Goal: Information Seeking & Learning: Learn about a topic

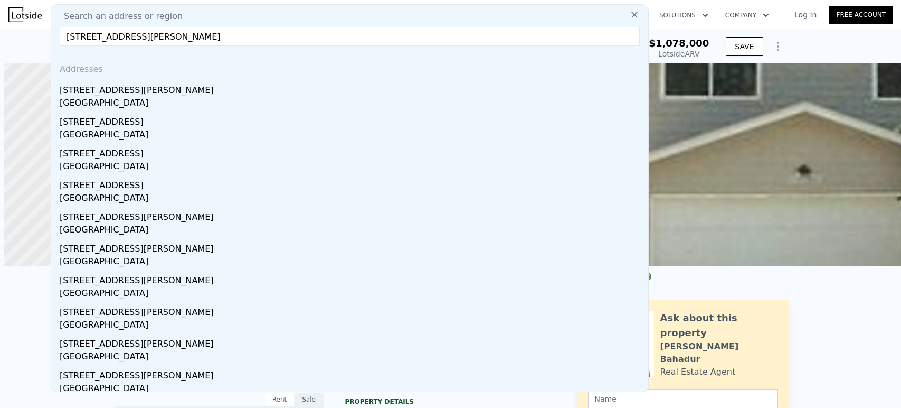
drag, startPoint x: 0, startPoint y: 0, endPoint x: 621, endPoint y: 115, distance: 631.4
click at [207, 92] on div "12021 Burke Ave N" at bounding box center [352, 88] width 584 height 17
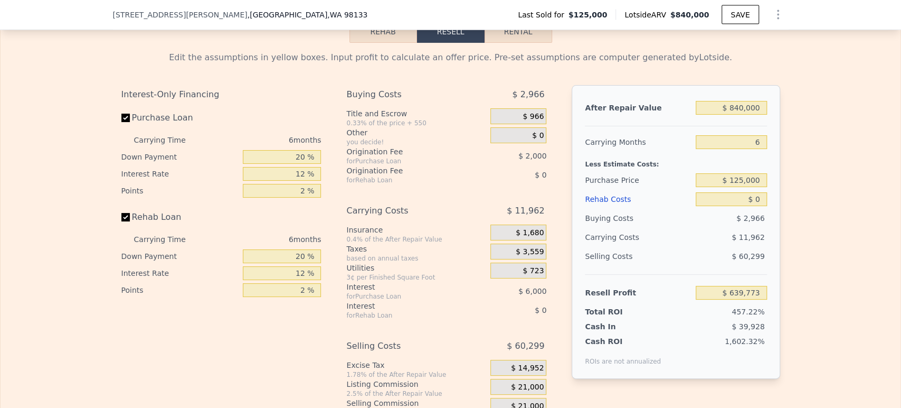
scroll to position [1521, 0]
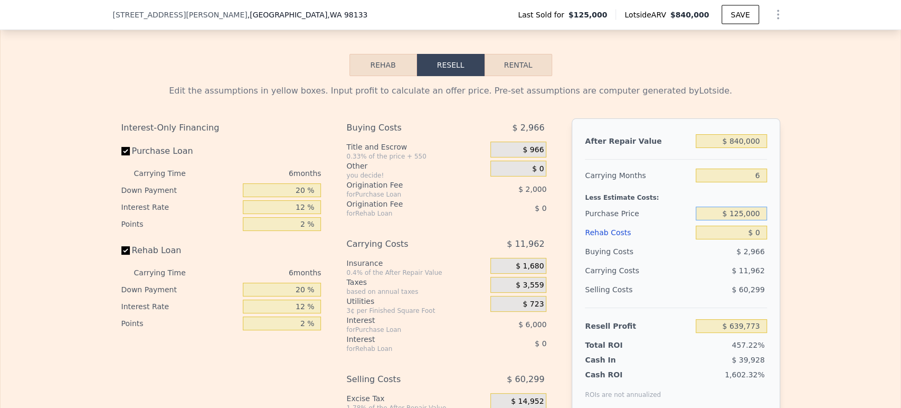
click at [729, 220] on input "$ 125,000" at bounding box center [731, 213] width 71 height 14
type input "$ 750,000"
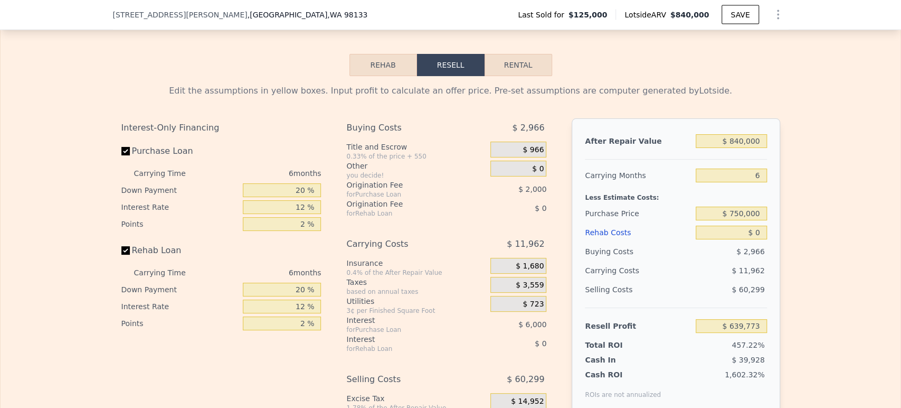
click at [778, 197] on div "Edit the assumptions in yellow boxes. Input profit to calculate an offer price.…" at bounding box center [451, 272] width 676 height 393
type input "-$ 27,309"
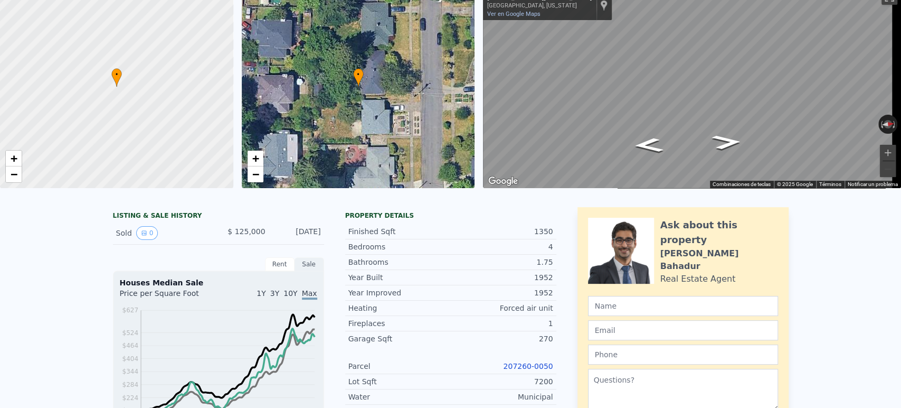
scroll to position [0, 0]
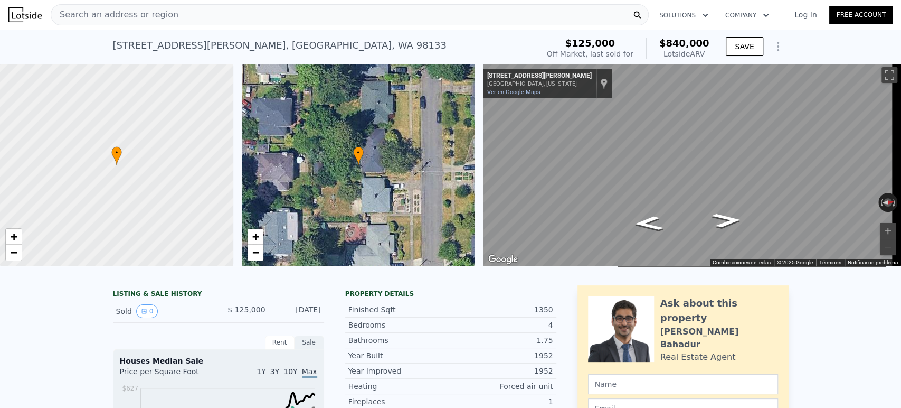
click at [343, 20] on div "Search an address or region" at bounding box center [350, 14] width 598 height 21
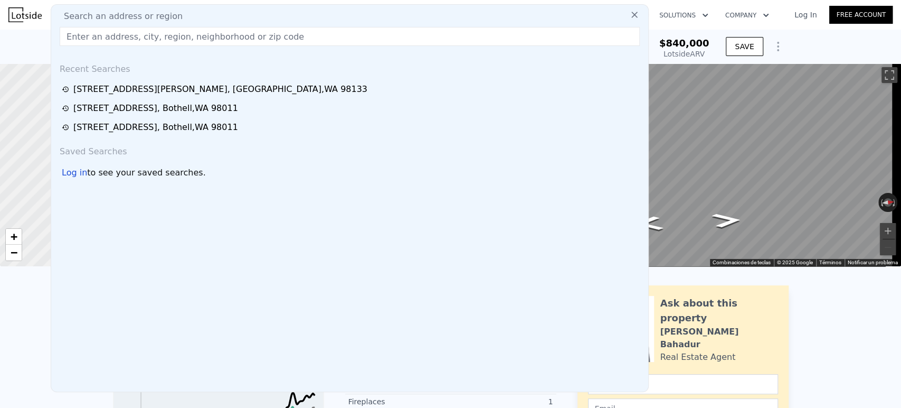
type input "3526 S Dawson St, Seattle, WA 98118"
type input "$ 639,773"
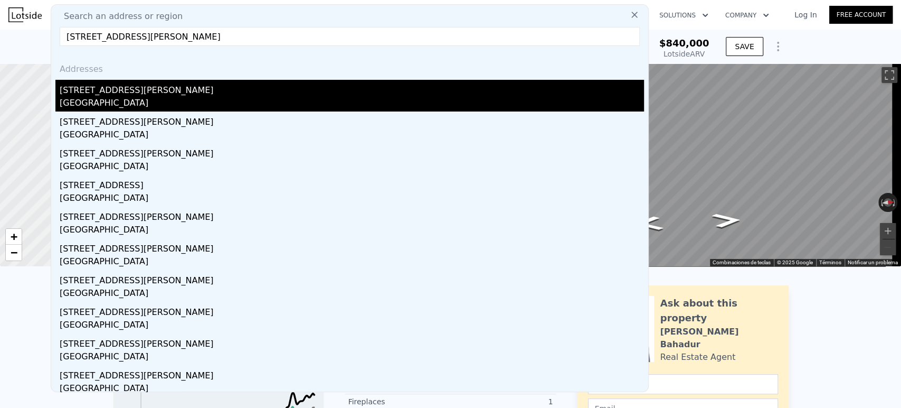
type input "3526 S Dawson St, Seattle, WA 98118"
click at [321, 88] on div "[STREET_ADDRESS][PERSON_NAME]" at bounding box center [352, 88] width 584 height 17
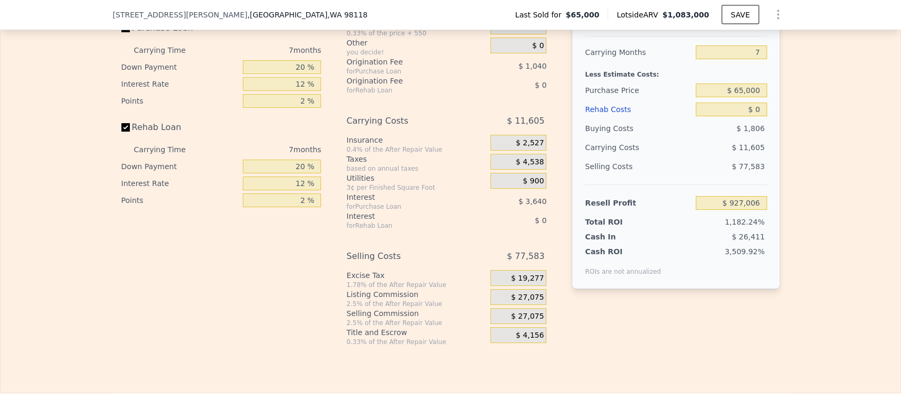
scroll to position [1521, 0]
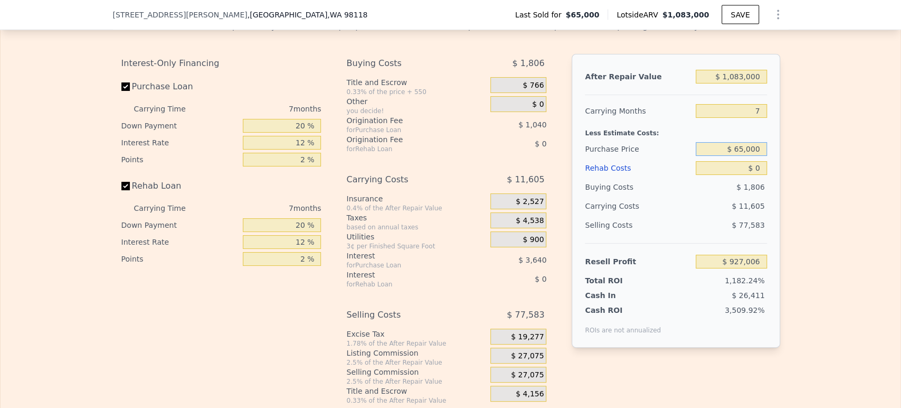
click at [723, 156] on input "$ 65,000" at bounding box center [731, 149] width 71 height 14
type input "$ 6"
type input "$ 840,000"
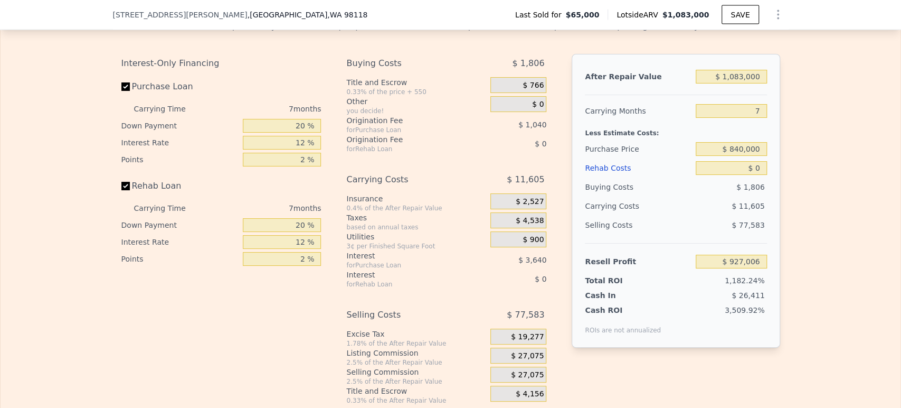
click at [790, 206] on div "Edit the assumptions in yellow boxes. Input profit to calculate an offer price.…" at bounding box center [451, 208] width 900 height 393
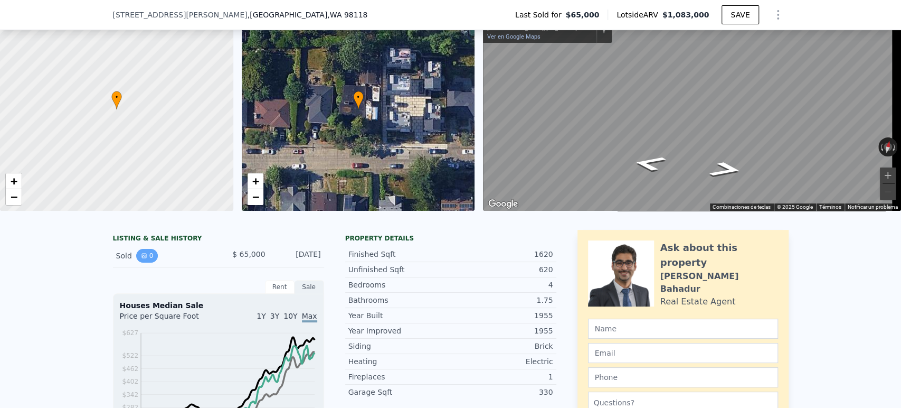
scroll to position [55, 0]
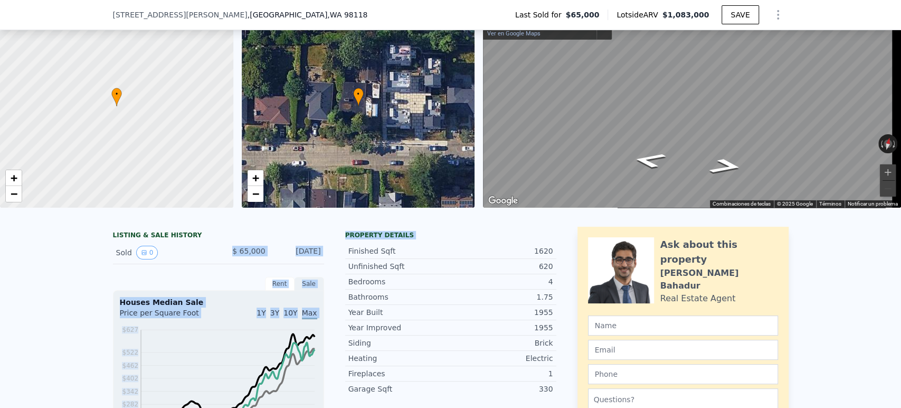
drag, startPoint x: 230, startPoint y: 262, endPoint x: 324, endPoint y: 260, distance: 94.0
copy div "$ 65,000 May 12, 1983"
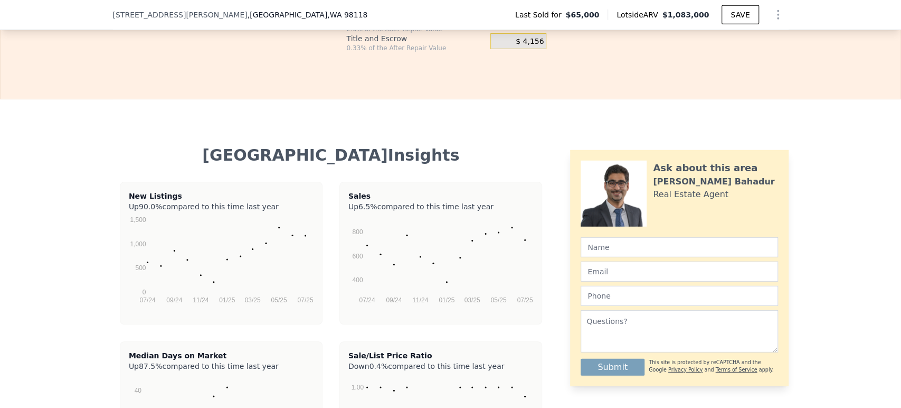
scroll to position [1462, 0]
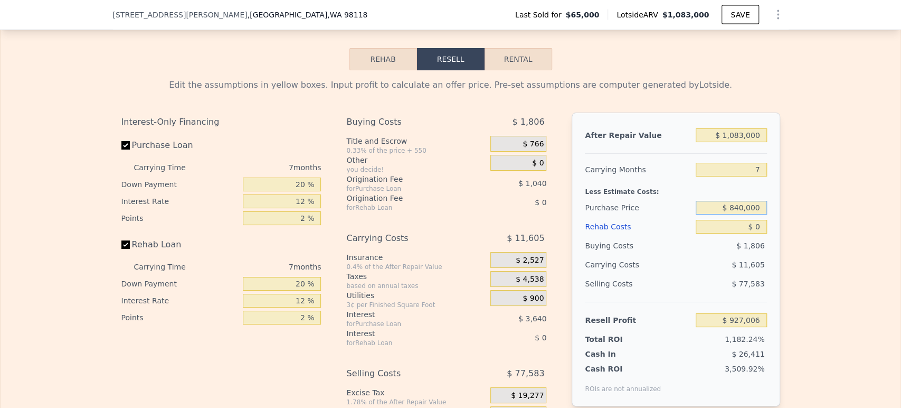
click at [739, 214] on input "$ 840,000" at bounding box center [731, 208] width 71 height 14
type input "$ 93,625"
type input "$ 840,000"
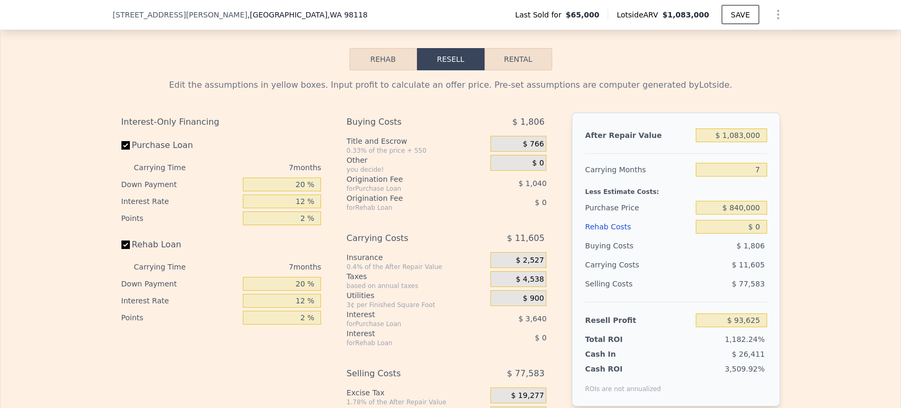
click at [795, 204] on div "Edit the assumptions in yellow boxes. Input profit to calculate an offer price.…" at bounding box center [451, 266] width 900 height 393
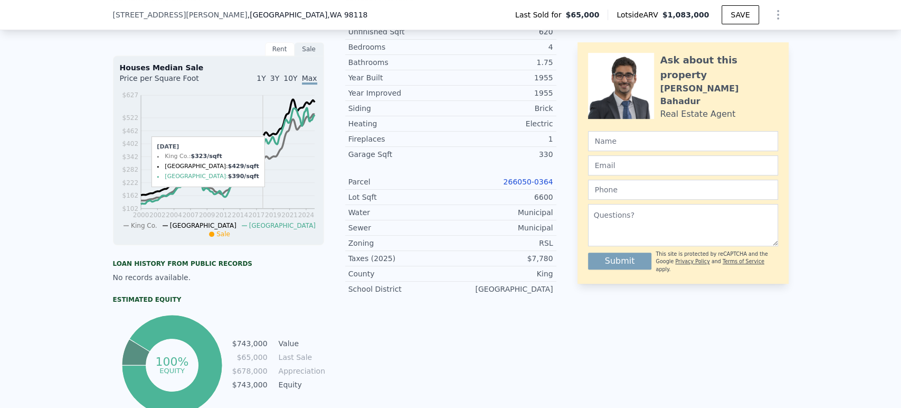
scroll to position [0, 0]
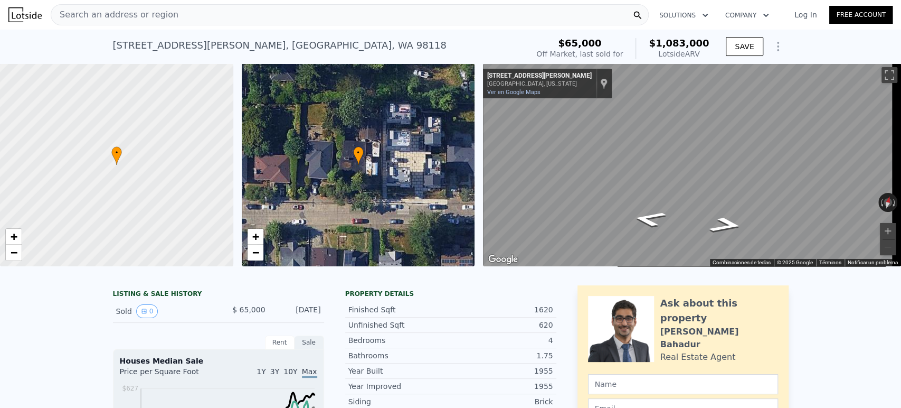
drag, startPoint x: 233, startPoint y: 319, endPoint x: 317, endPoint y: 315, distance: 84.5
click at [317, 315] on div "Sold 0 $ 65,000 May 12, 1983" at bounding box center [218, 311] width 211 height 23
copy div "$ 65,000 May 12, 1983"
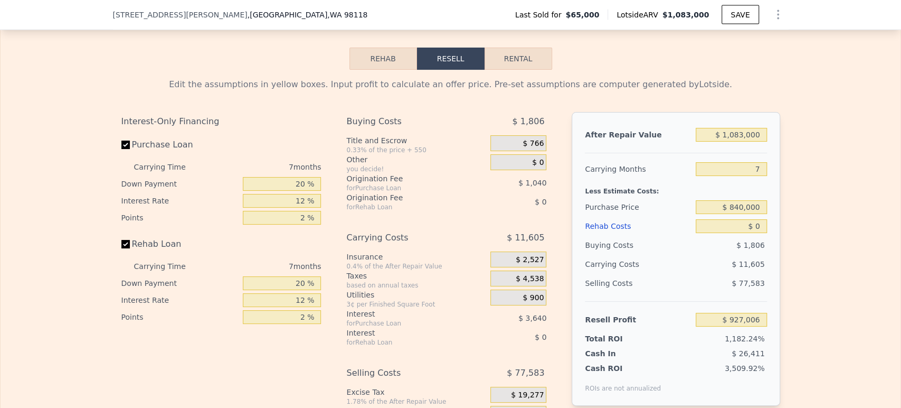
scroll to position [1462, 0]
click at [712, 214] on input "$ 840,000" at bounding box center [731, 208] width 71 height 14
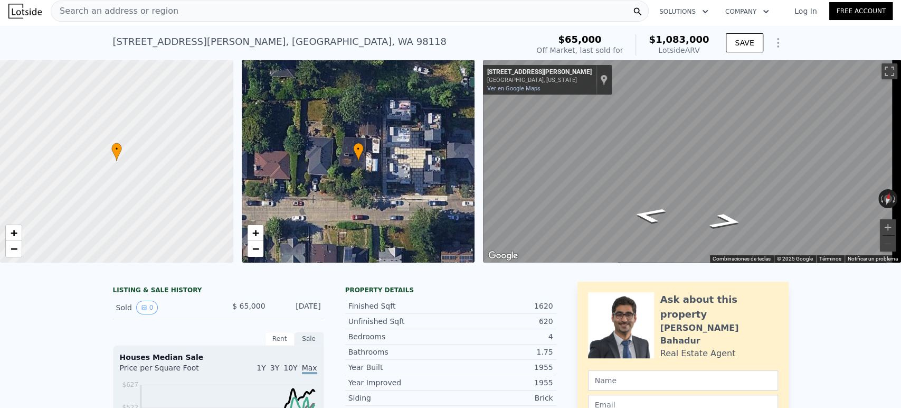
scroll to position [0, 0]
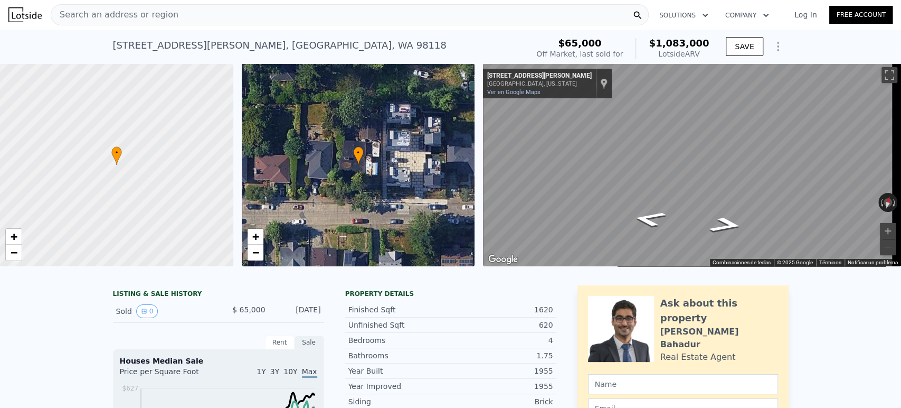
drag, startPoint x: 701, startPoint y: 41, endPoint x: 707, endPoint y: 50, distance: 11.3
click at [707, 50] on div "$65,000 Off Market, last sold for $1,083,000 Lotside ARV" at bounding box center [622, 49] width 181 height 30
copy div "$1,083,000 Lotside ARV"
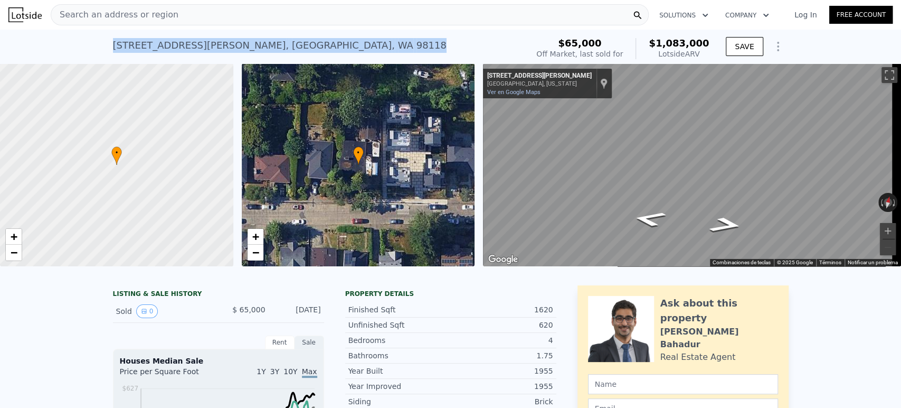
drag, startPoint x: 283, startPoint y: 45, endPoint x: 101, endPoint y: 44, distance: 182.1
click at [101, 44] on div "3526 S Dawson St , Seattle , WA 98118 Sold May 1983 for $65k (~ARV $1.083m ) $6…" at bounding box center [450, 47] width 901 height 34
copy div "3526 S Dawson St , Seattle , WA 98118"
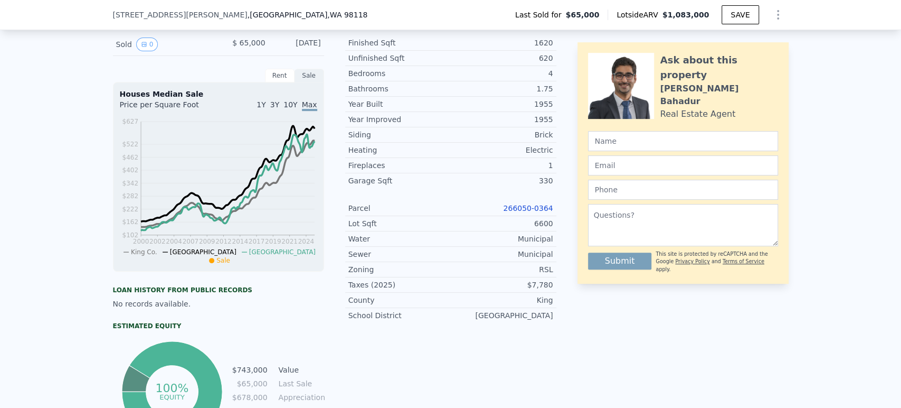
scroll to position [231, 0]
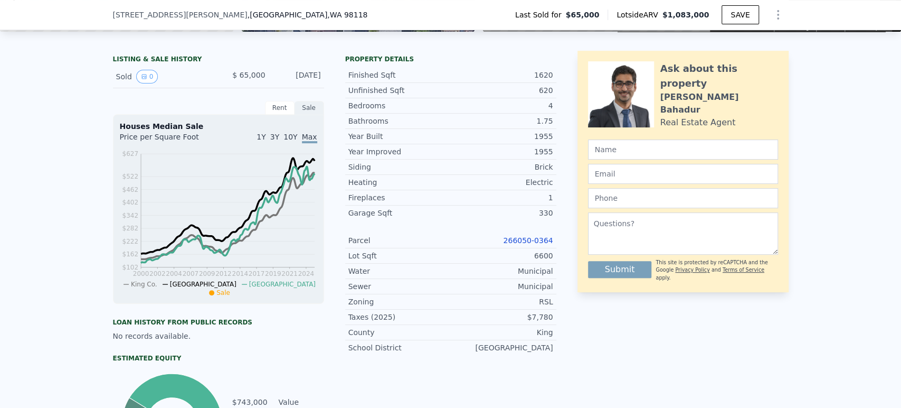
click at [522, 244] on link "266050-0364" at bounding box center [528, 240] width 50 height 8
type input "$ 927,006"
click at [515, 244] on link "266050-0364" at bounding box center [528, 240] width 50 height 8
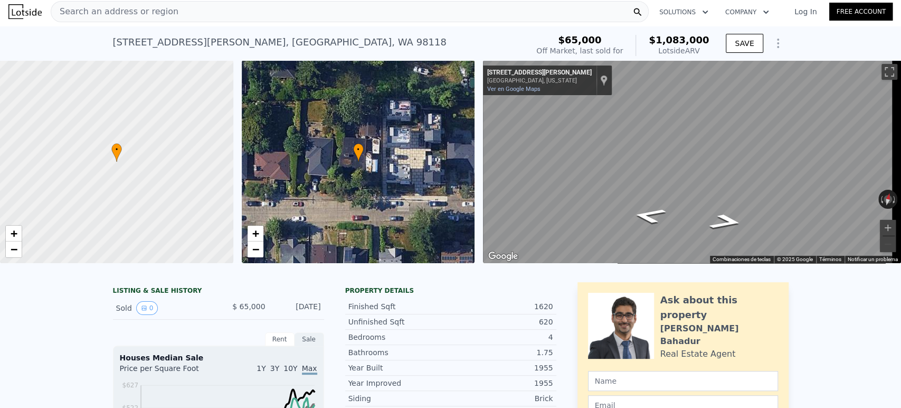
scroll to position [0, 0]
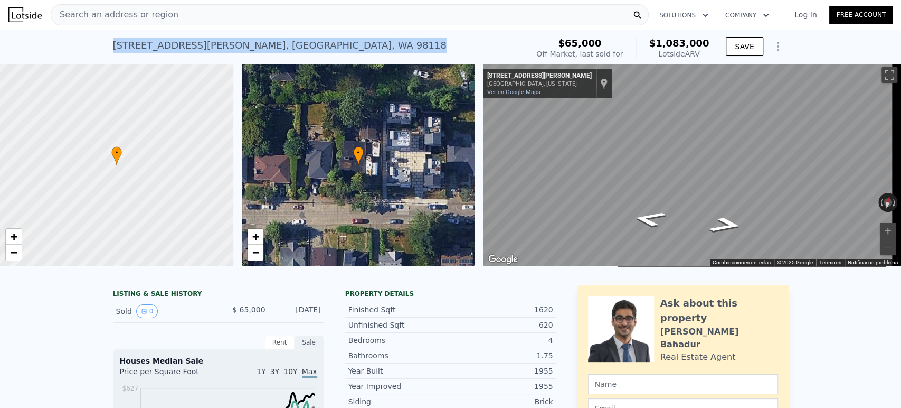
drag, startPoint x: 279, startPoint y: 52, endPoint x: 101, endPoint y: 46, distance: 178.0
click at [101, 46] on div "3526 S Dawson St , Seattle , WA 98118 Sold May 1983 for $65k (~ARV $1.083m ) $6…" at bounding box center [450, 47] width 901 height 34
copy div "3526 S Dawson St , Seattle , WA 98118"
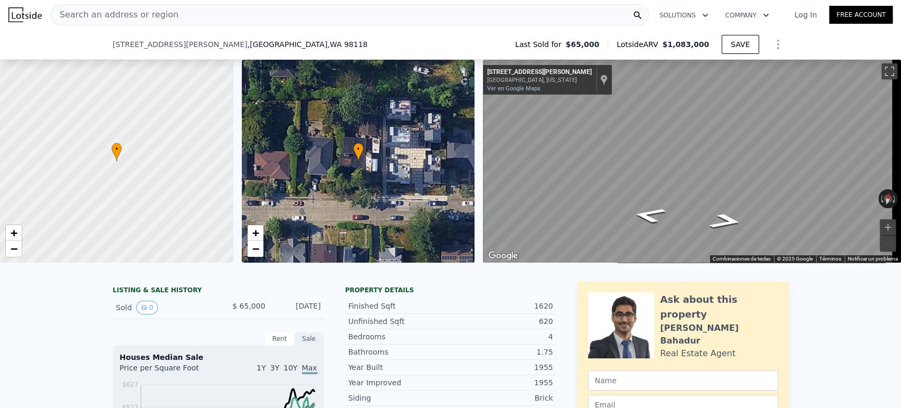
scroll to position [348, 0]
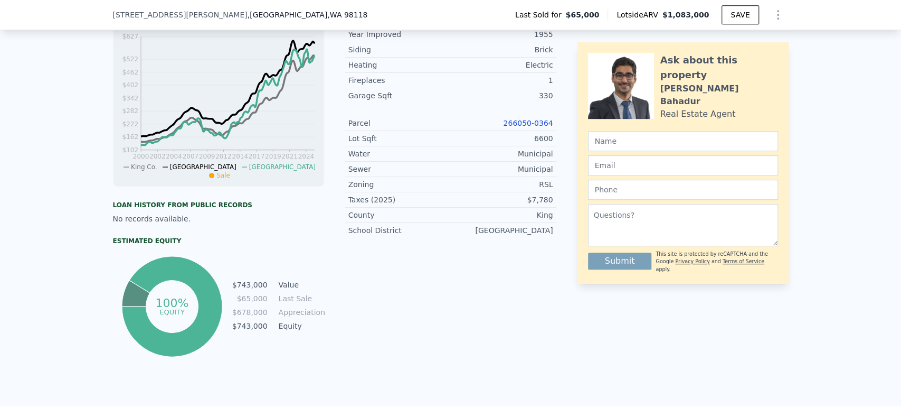
click at [508, 127] on link "266050-0364" at bounding box center [528, 123] width 50 height 8
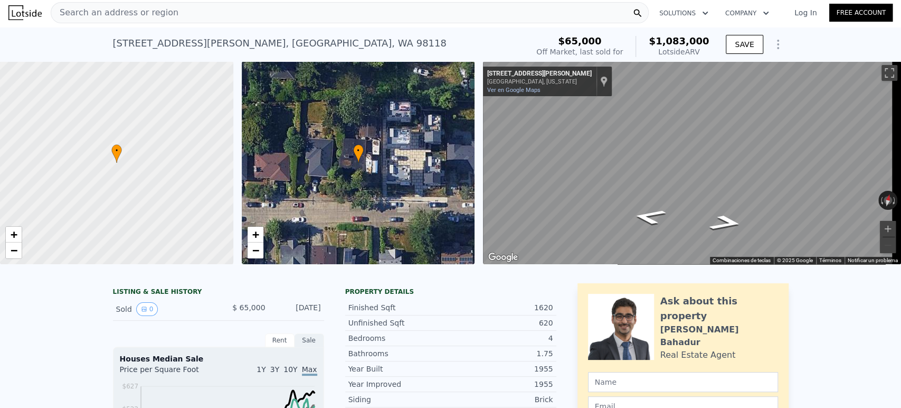
scroll to position [0, 0]
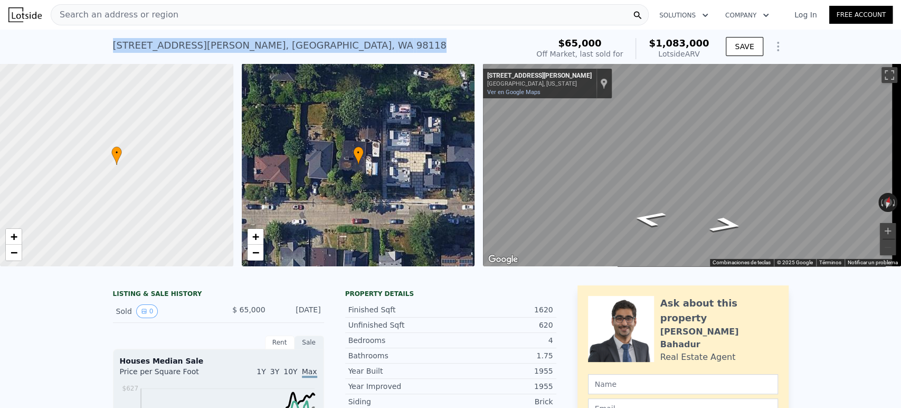
drag, startPoint x: 329, startPoint y: 54, endPoint x: 102, endPoint y: 42, distance: 227.3
click at [102, 42] on div "3526 S Dawson St , Seattle , WA 98118 Sold May 1983 for $65k (~ARV $1.083m ) $6…" at bounding box center [450, 47] width 901 height 34
copy div "3526 S Dawson St , Seattle , WA 98118"
click at [367, 16] on div "Search an address or region" at bounding box center [350, 14] width 598 height 21
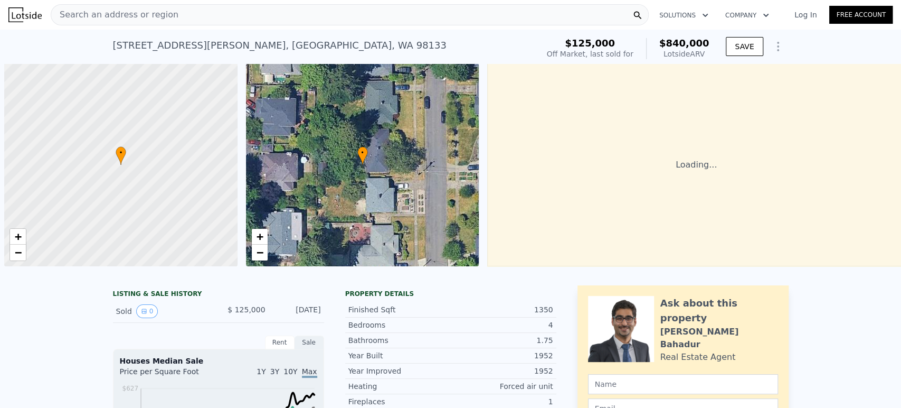
scroll to position [0, 4]
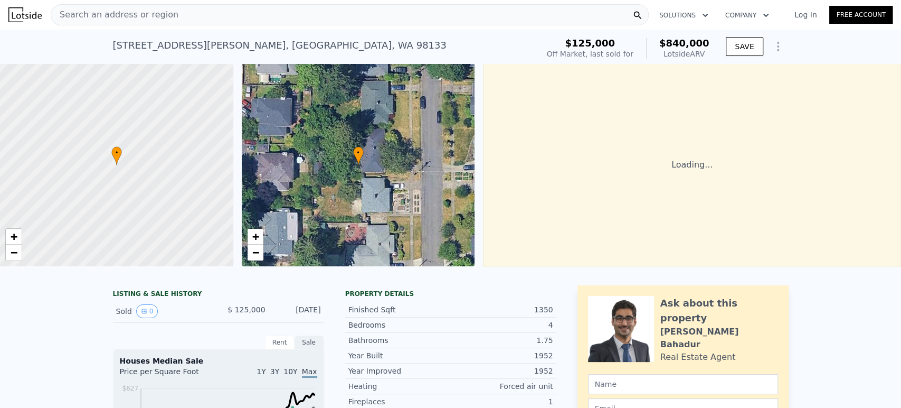
click at [272, 18] on div "Search an address or region" at bounding box center [350, 14] width 598 height 21
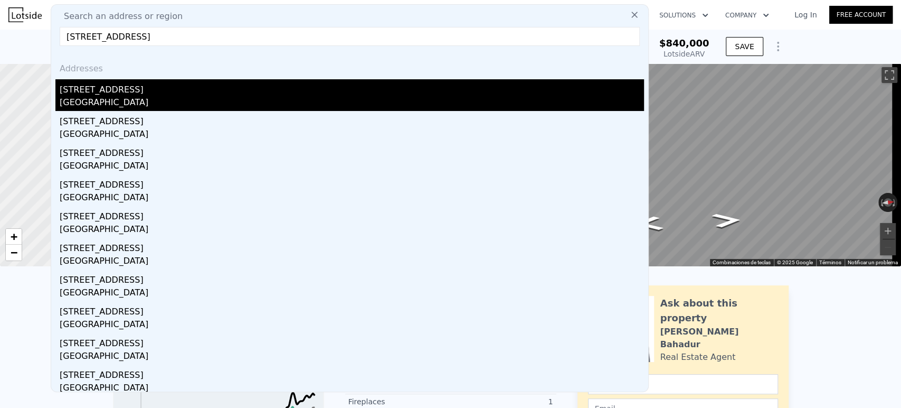
scroll to position [0, 0]
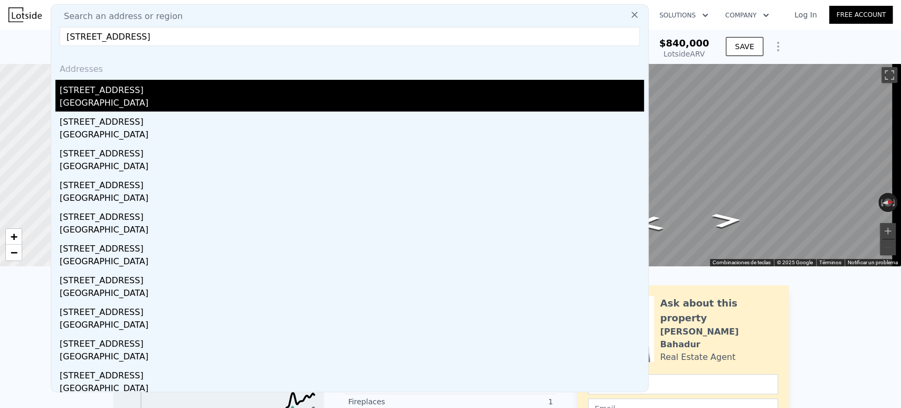
type input "5137 S Director St, Seattle, WA 98118"
click at [216, 89] on div "5120 S Director St" at bounding box center [352, 88] width 584 height 17
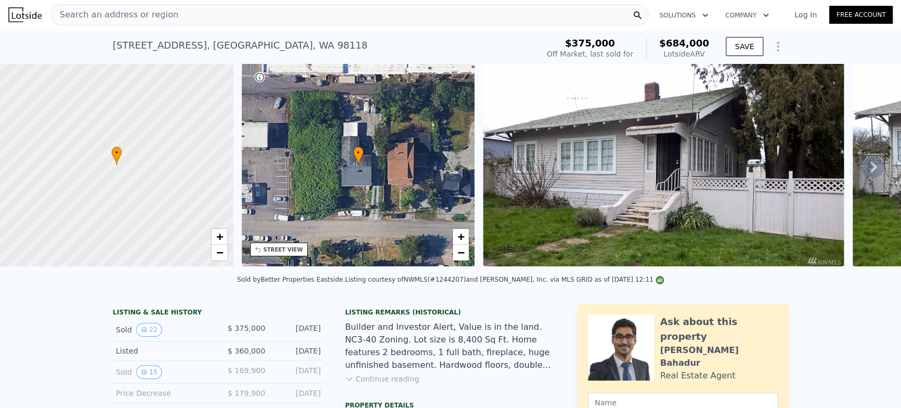
click at [209, 10] on div "Search an address or region" at bounding box center [350, 14] width 598 height 21
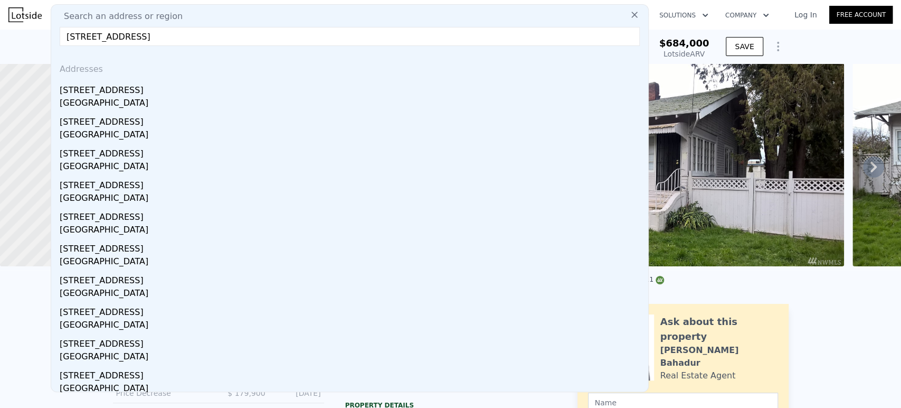
drag, startPoint x: 122, startPoint y: 36, endPoint x: 88, endPoint y: 37, distance: 34.3
click at [88, 37] on input "5137 S Director St, Seattle, WA 98118" at bounding box center [350, 36] width 580 height 19
click at [90, 37] on input "5137 S Director St, Seattle, WA 98118" at bounding box center [350, 36] width 580 height 19
click at [122, 36] on input "5137 Director St, Seattle, WA 98118" at bounding box center [350, 36] width 580 height 19
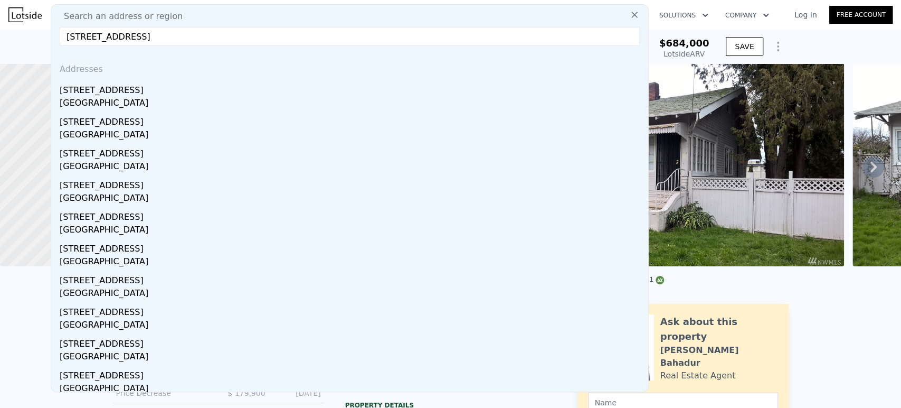
drag, startPoint x: 122, startPoint y: 36, endPoint x: 302, endPoint y: 35, distance: 180.0
click at [302, 35] on input "5137 Director St, Seattle, WA 98118" at bounding box center [350, 36] width 580 height 19
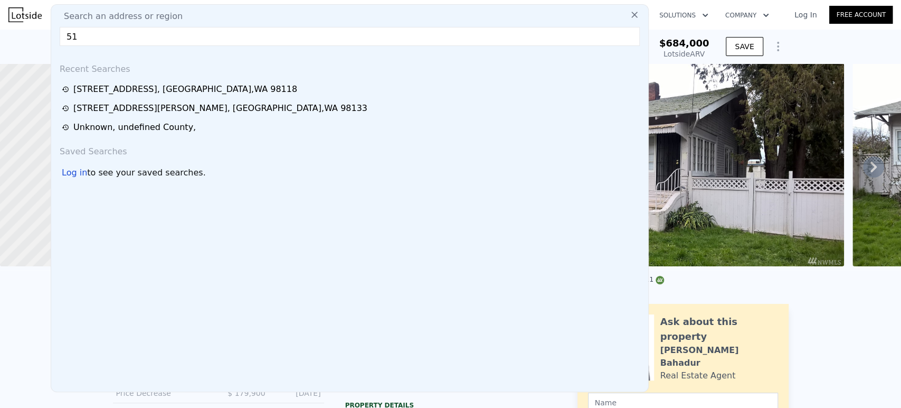
type input "5"
paste input "5137 S Director St, Seattle, WA 98118"
type input "5137 S Director St, Seattle, WA 98118"
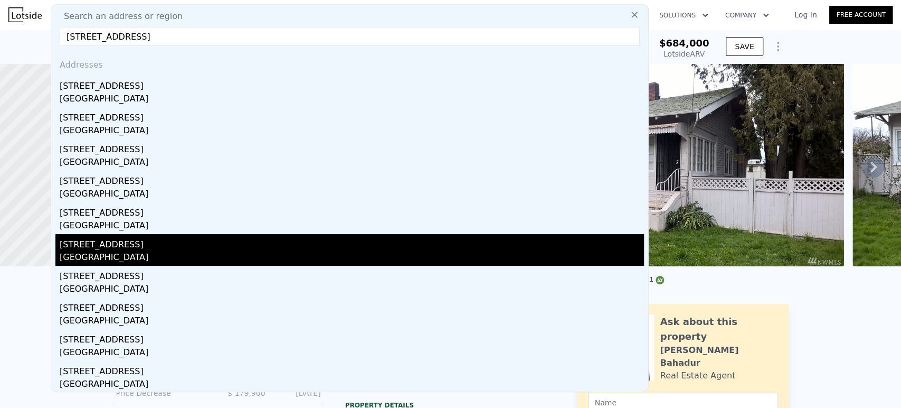
scroll to position [5, 0]
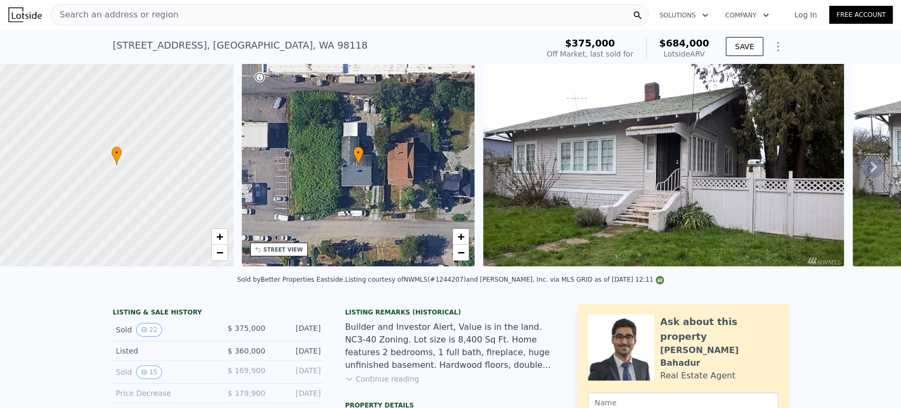
click at [701, 293] on div "Sold by Better Properties Eastside . Listing courtesy of NWMLS (#1244207) and J…" at bounding box center [450, 282] width 901 height 25
click at [230, 11] on div "Search an address or region" at bounding box center [350, 14] width 598 height 21
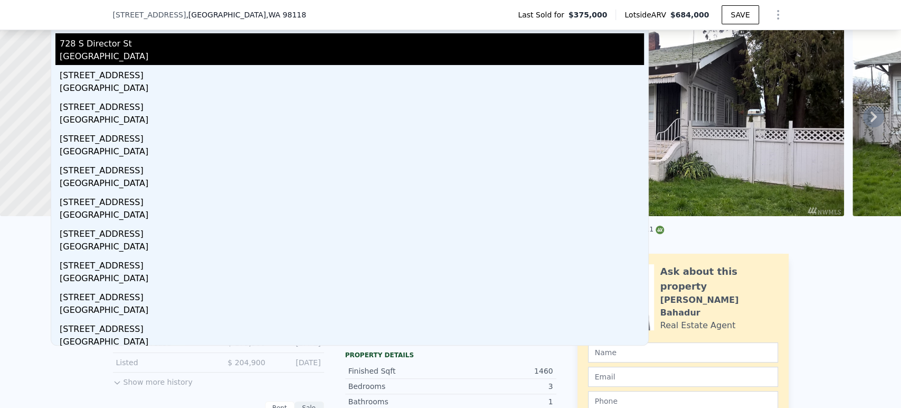
scroll to position [117, 0]
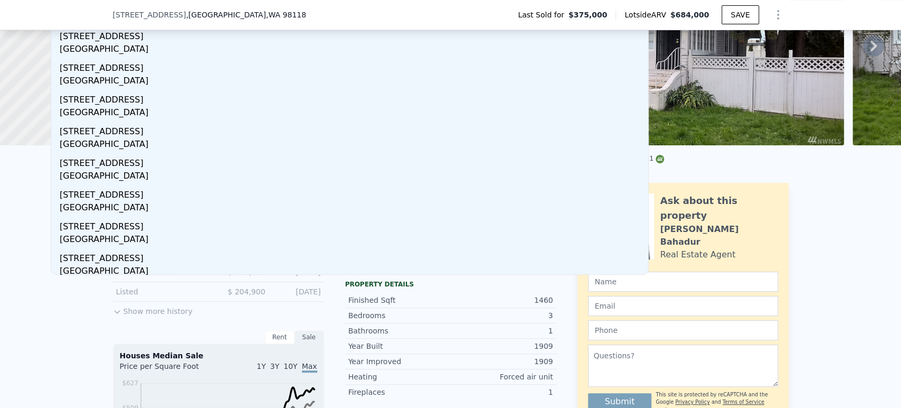
type input "5137 S Director St"
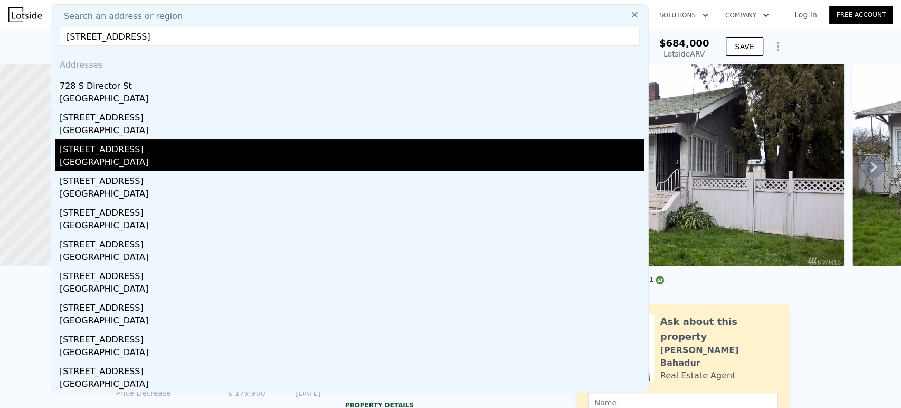
scroll to position [5, 0]
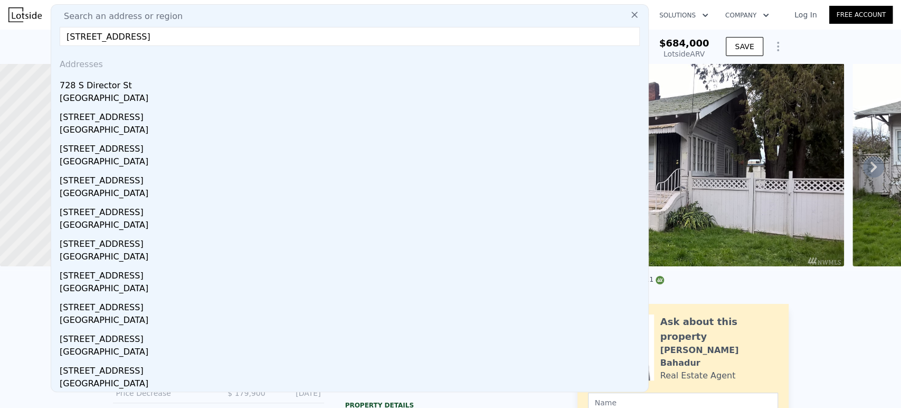
click at [285, 29] on input "5137 S Director St" at bounding box center [350, 36] width 580 height 19
paste input "1709 S Juneau St, Seattle, WA 98108"
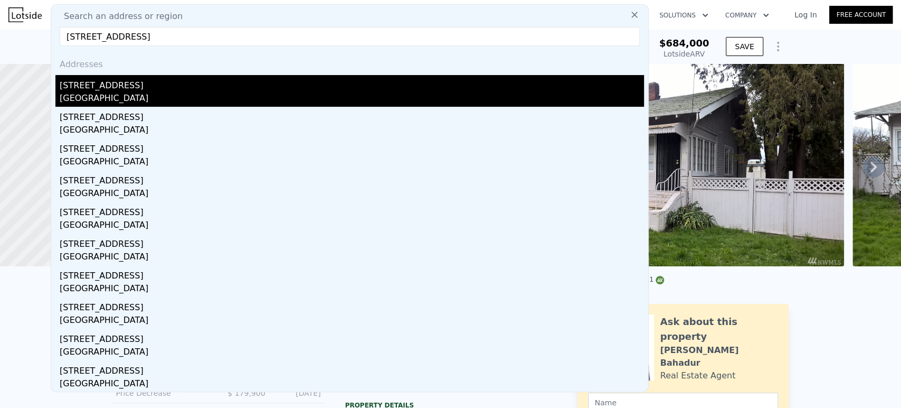
type input "1709 S Juneau St, Seattle, WA 98108"
click at [130, 81] on div "1709 S Juneau St" at bounding box center [352, 83] width 584 height 17
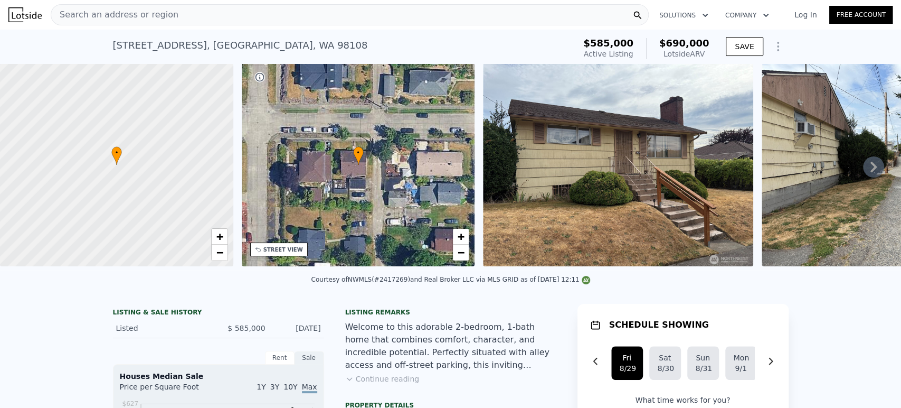
click at [313, 12] on div "Search an address or region" at bounding box center [350, 14] width 598 height 21
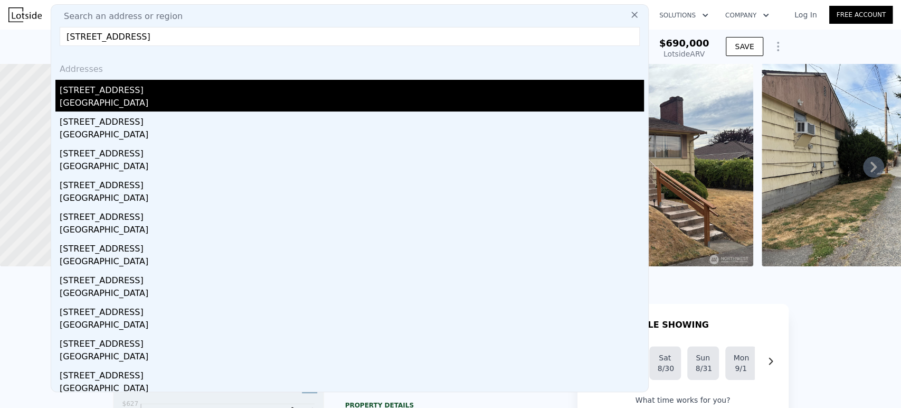
type input "4541 35th Ave S, Seattle, WA 98118"
click at [228, 99] on div "King County, WA 98118" at bounding box center [352, 104] width 584 height 15
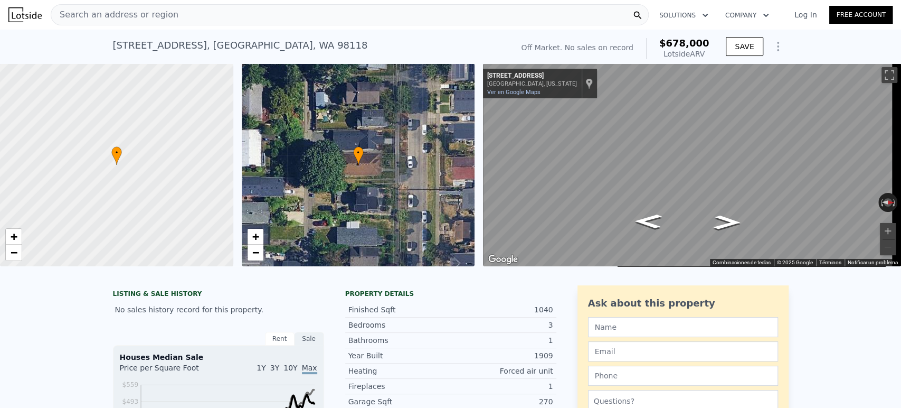
click at [405, 16] on div "Search an address or region" at bounding box center [350, 14] width 598 height 21
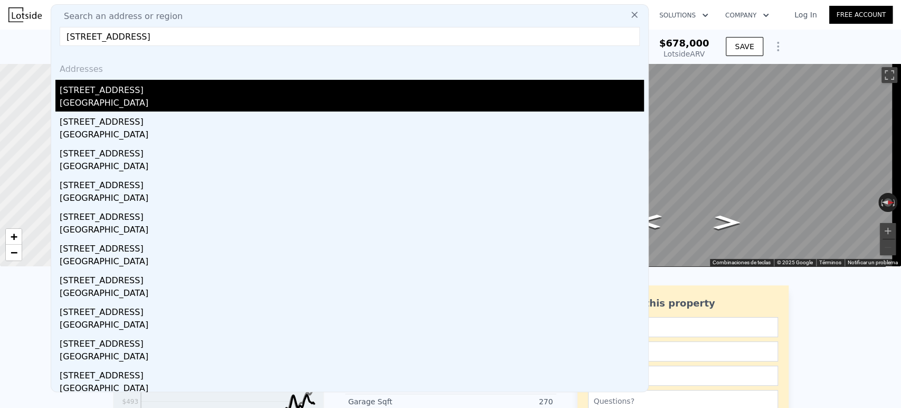
type input "6925 52nd Ave S, Seattle, WA 98118"
click at [320, 108] on div "Seattle, WA 98118" at bounding box center [352, 104] width 584 height 15
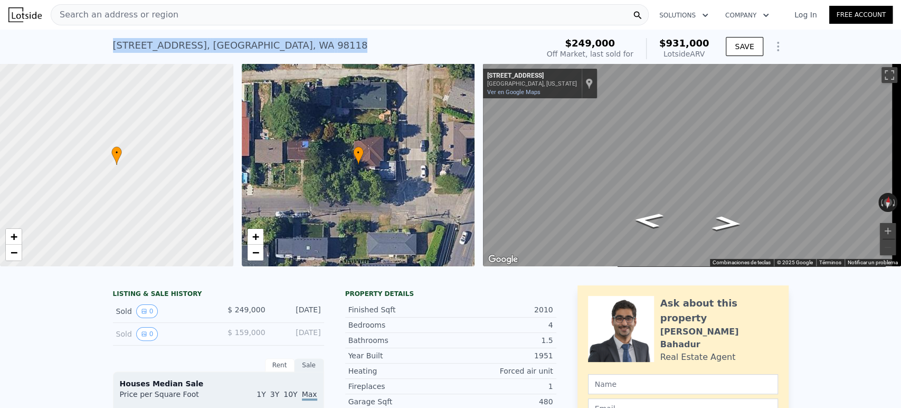
drag, startPoint x: 267, startPoint y: 46, endPoint x: 104, endPoint y: 46, distance: 162.6
click at [104, 46] on div "6925 52nd Ave S , Seattle , WA 98118 Sold Feb 1999 for $249k (~ARV $931k ) $249…" at bounding box center [450, 47] width 901 height 34
copy div "6925 52nd Ave S , Seattle , WA 98118"
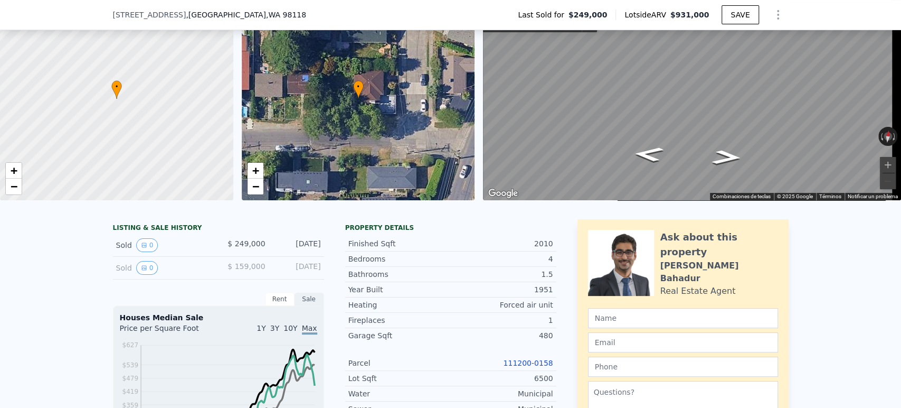
scroll to position [55, 0]
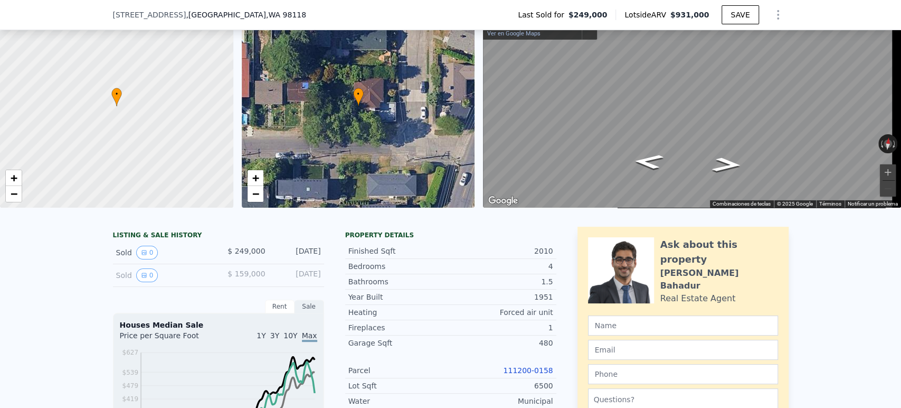
drag, startPoint x: 217, startPoint y: 260, endPoint x: 320, endPoint y: 254, distance: 103.1
copy div "$ 249,000 Feb 8, 1999"
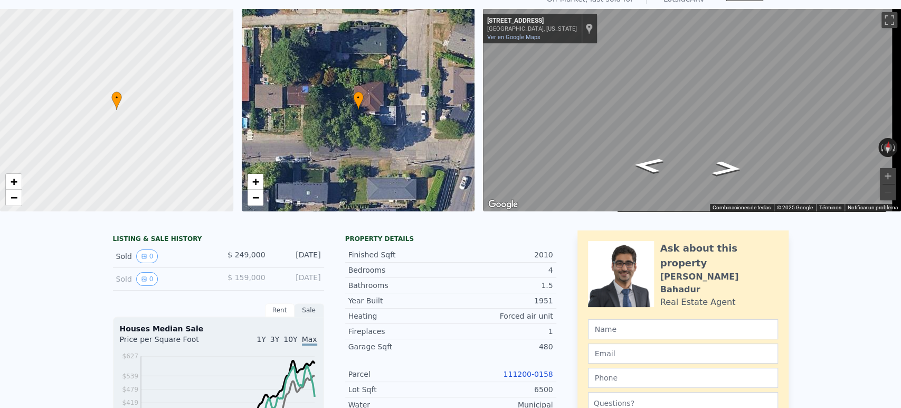
scroll to position [0, 0]
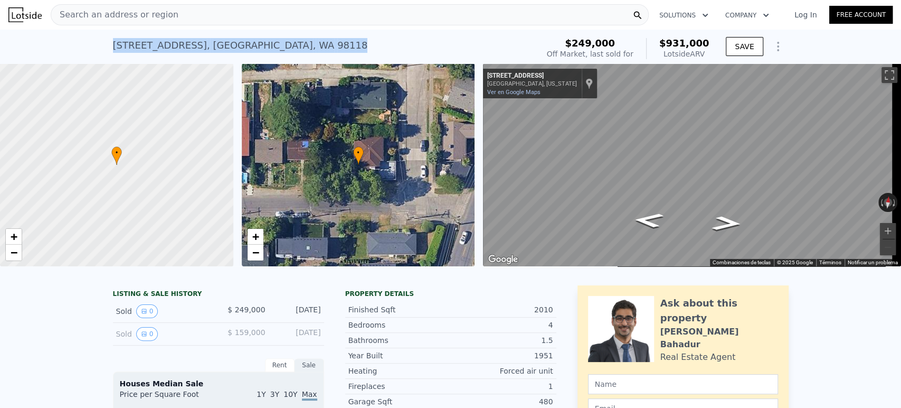
drag, startPoint x: 268, startPoint y: 45, endPoint x: 109, endPoint y: 40, distance: 159.5
click at [113, 40] on div "6925 52nd Ave S , Seattle , WA 98118 Sold Feb 1999 for $249k (~ARV $931k )" at bounding box center [323, 49] width 421 height 30
click at [364, 18] on div "Search an address or region" at bounding box center [350, 14] width 598 height 21
click at [848, 46] on div "6925 52nd Ave S , Seattle , WA 98118 Sold Feb 1999 for $249k (~ARV $931k ) $249…" at bounding box center [450, 47] width 901 height 34
click at [298, 52] on div "6925 52nd Ave S , Seattle , WA 98118 Sold Feb 1999 for $249k (~ARV $931k )" at bounding box center [323, 49] width 421 height 30
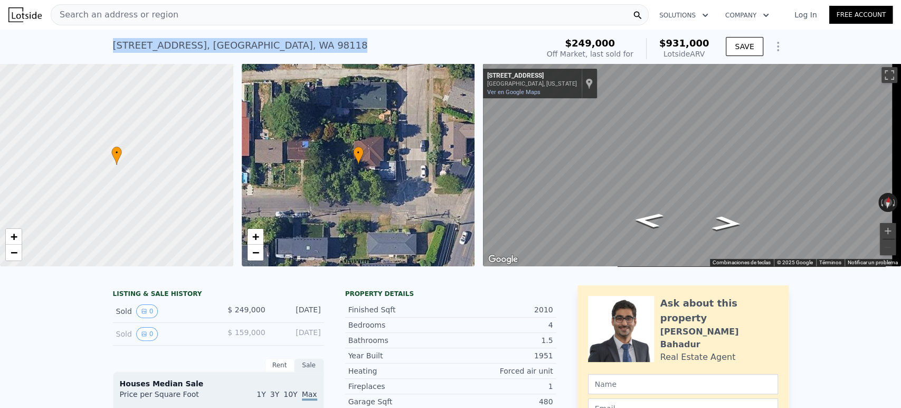
drag, startPoint x: 133, startPoint y: 49, endPoint x: 100, endPoint y: 48, distance: 32.2
click at [100, 48] on div "6925 52nd Ave S , Seattle , WA 98118 Sold Feb 1999 for $249k (~ARV $931k ) $249…" at bounding box center [450, 47] width 901 height 34
copy div "6925 52nd Ave S , Seattle , WA 98118"
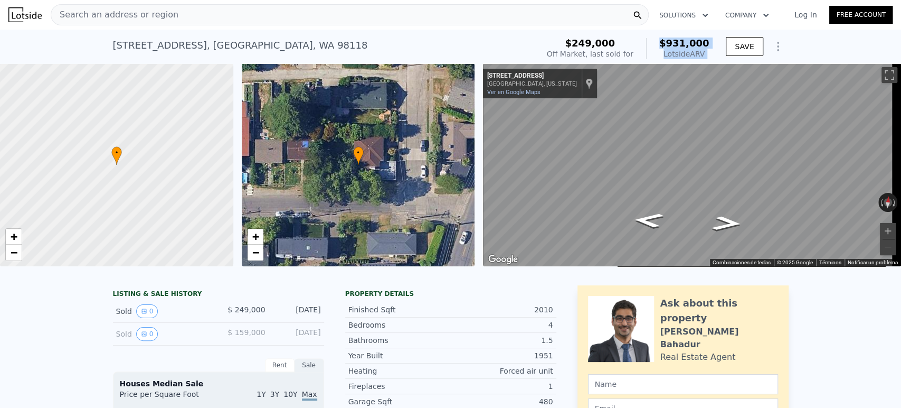
drag, startPoint x: 668, startPoint y: 42, endPoint x: 719, endPoint y: 43, distance: 50.7
click at [719, 43] on div "$249,000 Off Market, last sold for $931,000 Lotside ARV SAVE" at bounding box center [666, 49] width 246 height 30
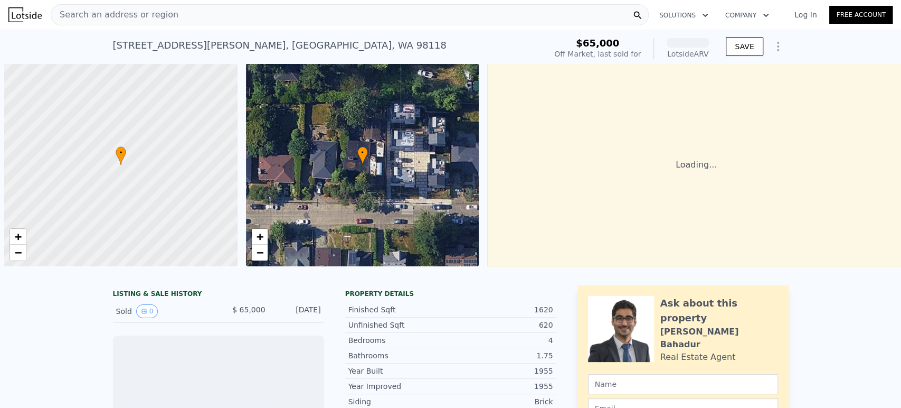
scroll to position [0, 4]
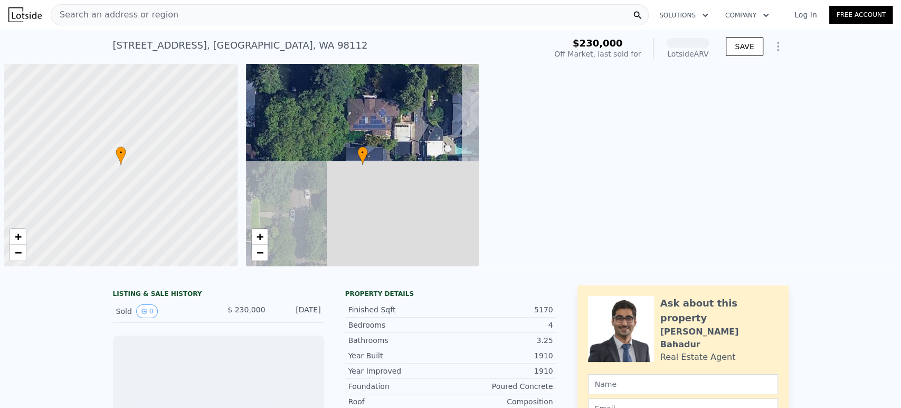
scroll to position [0, 4]
